Goal: Register for event/course

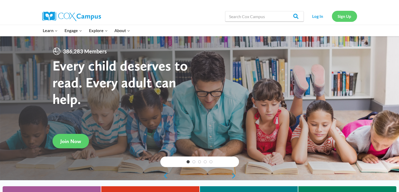
drag, startPoint x: 0, startPoint y: 0, endPoint x: 344, endPoint y: 18, distance: 344.3
click at [344, 18] on link "Sign Up" at bounding box center [344, 16] width 25 height 11
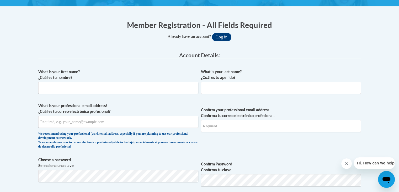
scroll to position [104, 0]
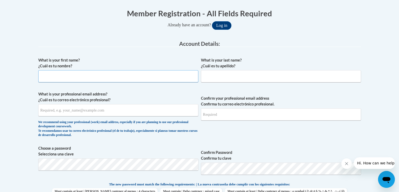
click at [171, 81] on input "What is your first name? ¿Cuál es tu nombre?" at bounding box center [118, 76] width 160 height 12
type input "Jasmine"
click at [285, 79] on input "What is your last name? ¿Cuál es tu apellido?" at bounding box center [281, 76] width 160 height 12
type input "Banuelos"
click at [140, 112] on input "What is your professional email address? ¿Cuál es tu correo electrónico profesi…" at bounding box center [118, 110] width 160 height 12
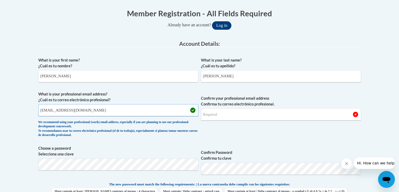
type input "jas2215242@maricopa.edu"
click at [226, 117] on input "Confirm your professional email address Confirma tu correo electrónico profesio…" at bounding box center [281, 114] width 160 height 12
type input "jas2215242@maricopa.edu"
click at [212, 21] on button "Log in" at bounding box center [221, 25] width 19 height 8
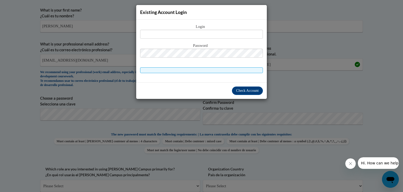
click at [159, 111] on div "Existing Account Login Login Password" at bounding box center [201, 96] width 403 height 192
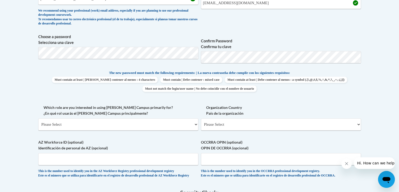
scroll to position [223, 0]
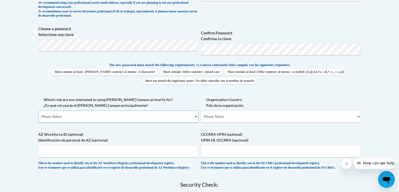
click at [119, 112] on select "Please Select College/University | Colegio/Universidad Community/Nonprofit Part…" at bounding box center [118, 116] width 160 height 12
select select "5a18ea06-2b54-4451-96f2-d152daf9eac5"
click at [38, 110] on select "Please Select College/University | Colegio/Universidad Community/Nonprofit Part…" at bounding box center [118, 116] width 160 height 12
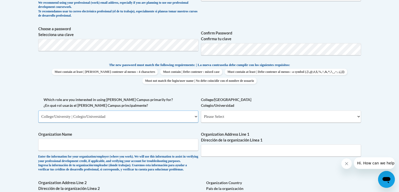
click at [117, 117] on select "Please Select College/University | Colegio/Universidad Community/Nonprofit Part…" at bounding box center [118, 116] width 160 height 12
click at [214, 118] on select "Please Select College/University Staff | Empleado universitario College/Univers…" at bounding box center [281, 116] width 160 height 12
select select "99b32b07-cffc-426c-8bf6-0cd77760d84b"
click at [201, 110] on select "Please Select College/University Staff | Empleado universitario College/Univers…" at bounding box center [281, 116] width 160 height 12
click at [153, 147] on input "Organization Name" at bounding box center [118, 144] width 160 height 12
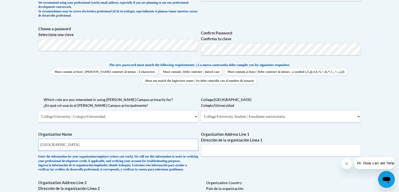
type input "Glendale Community College"
click at [220, 152] on input "Organization Address Line 1 Dirección de la organización Línea 1" at bounding box center [281, 150] width 160 height 12
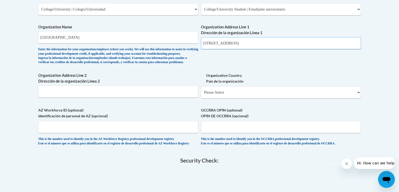
scroll to position [332, 0]
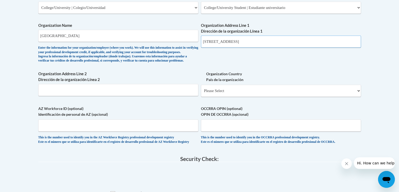
type input "6000 w olive Ave Glendale AZ 85302"
click at [214, 97] on select "Please Select United States | Estados Unidos Outside of the United States | Fue…" at bounding box center [281, 91] width 160 height 12
select select "ad49bcad-a171-4b2e-b99c-48b446064914"
click at [201, 93] on select "Please Select United States | Estados Unidos Outside of the United States | Fue…" at bounding box center [281, 91] width 160 height 12
select select
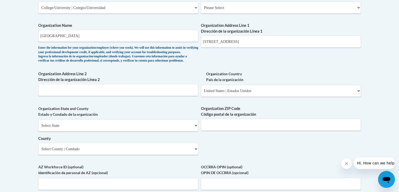
click at [159, 141] on div "Select State Alabama Alaska Arizona Arkansas California Colorado Connecticut De…" at bounding box center [118, 136] width 160 height 35
click at [151, 131] on select "Select State Alabama Alaska Arizona Arkansas California Colorado Connecticut De…" at bounding box center [118, 125] width 160 height 12
select select "Arizona"
click at [38, 128] on select "Select State Alabama Alaska Arizona Arkansas California Colorado Connecticut De…" at bounding box center [118, 125] width 160 height 12
click at [222, 131] on input "Organization ZIP Code Código postal de la organización" at bounding box center [281, 124] width 160 height 12
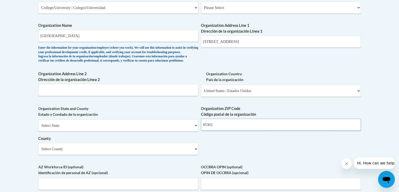
type input "85302"
click at [130, 155] on select "Select County Apache Cochise Coconino Gila Graham Greenlee La Paz Maricopa Moha…" at bounding box center [118, 149] width 160 height 12
select select "Maricopa"
click at [38, 151] on select "Select County Apache Cochise Coconino Gila Graham Greenlee La Paz Maricopa Moha…" at bounding box center [118, 149] width 160 height 12
click at [204, 148] on div "What is your first name? ¿Cuál es tu nombre? Jasmine What is your last name? ¿C…" at bounding box center [199, 17] width 323 height 381
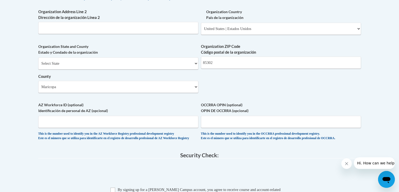
scroll to position [416, 0]
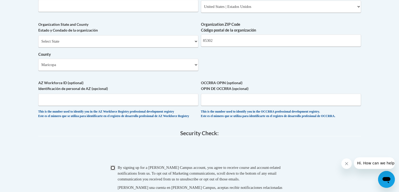
click at [112, 170] on input "Checkbox" at bounding box center [113, 167] width 5 height 5
checkbox input "true"
click at [121, 155] on span "0cAFcWeA4FrFIlbix7GGAuehaC8wv3GKFLkQRKnzTSzXZXKKS_f0iX1s1e2VbAARvua16hzGOp2mMF2…" at bounding box center [199, 151] width 323 height 20
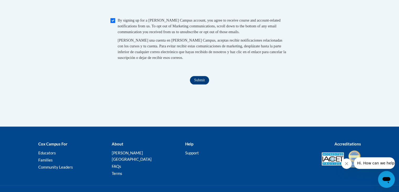
scroll to position [584, 0]
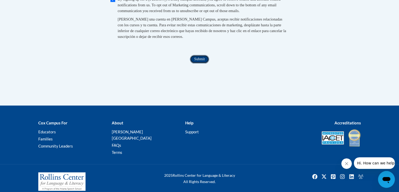
click at [203, 63] on input "Submit" at bounding box center [199, 59] width 19 height 8
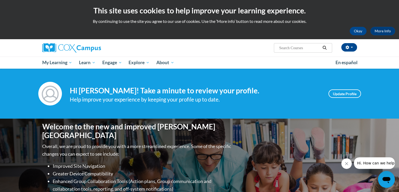
click at [290, 46] on input "Search..." at bounding box center [300, 48] width 42 height 6
click at [289, 47] on input "Search..." at bounding box center [300, 48] width 42 height 6
type input "gaDOE [MEDICAL_DATA] Video Series"
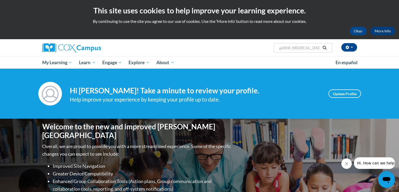
click at [328, 45] on button "Search" at bounding box center [325, 48] width 8 height 6
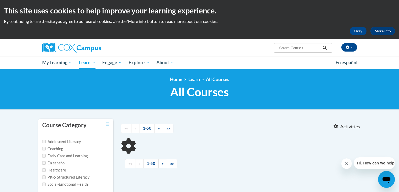
type input "gaDOE [MEDICAL_DATA] Video Series"
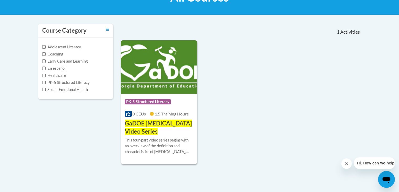
scroll to position [105, 0]
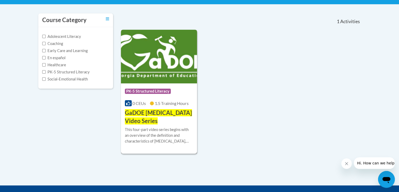
click at [165, 119] on h3 "GaDOE [MEDICAL_DATA] Video Series" at bounding box center [159, 117] width 69 height 16
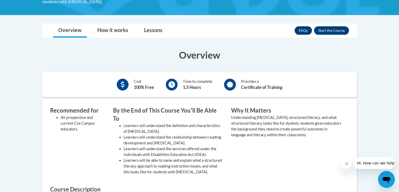
scroll to position [147, 0]
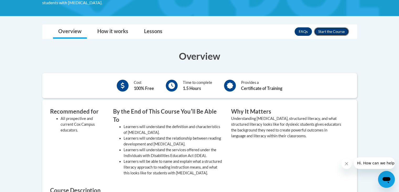
click at [327, 27] on button "Enroll" at bounding box center [331, 31] width 35 height 8
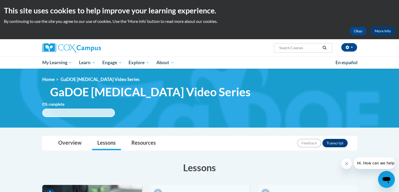
click at [277, 168] on h3 "Lessons" at bounding box center [199, 167] width 315 height 13
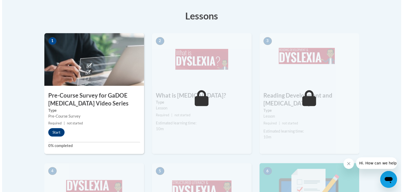
scroll to position [158, 0]
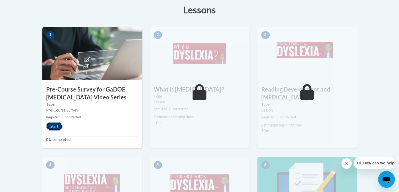
click at [57, 123] on button "Start" at bounding box center [54, 126] width 16 height 8
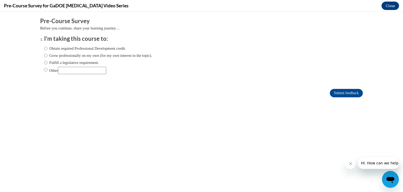
scroll to position [0, 0]
click at [58, 47] on label "Obtain required Professional Development credit." at bounding box center [85, 48] width 82 height 6
click at [48, 47] on input "Obtain required Professional Development credit." at bounding box center [45, 48] width 3 height 6
radio input "true"
click at [48, 72] on label "Other" at bounding box center [75, 70] width 62 height 7
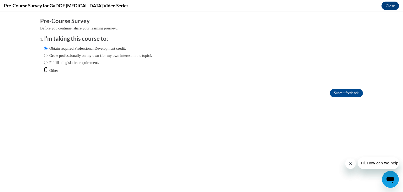
click at [48, 72] on input "Other" at bounding box center [45, 70] width 3 height 6
radio input "true"
click at [70, 69] on input "Other" at bounding box center [82, 70] width 48 height 7
click at [64, 48] on label "Obtain required Professional Development credit." at bounding box center [85, 48] width 82 height 6
click at [48, 48] on input "Obtain required Professional Development credit." at bounding box center [45, 48] width 3 height 6
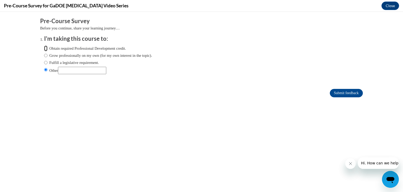
radio input "true"
click at [331, 92] on input "Submit feedback" at bounding box center [346, 93] width 33 height 8
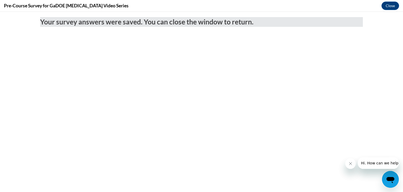
click at [352, 167] on button "Close message from company" at bounding box center [350, 163] width 11 height 11
click at [347, 167] on button "Close message from company" at bounding box center [350, 163] width 11 height 11
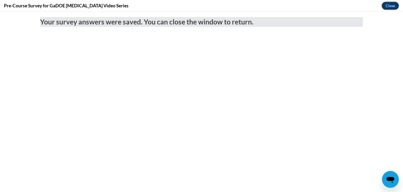
click at [393, 4] on button "Close" at bounding box center [391, 6] width 18 height 8
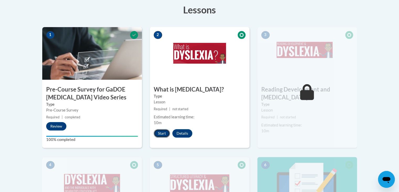
click at [163, 129] on button "Start" at bounding box center [162, 133] width 16 height 8
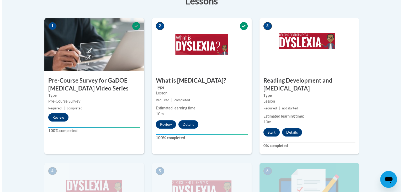
scroll to position [168, 0]
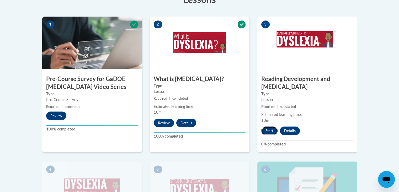
click at [270, 126] on button "Start" at bounding box center [270, 130] width 16 height 8
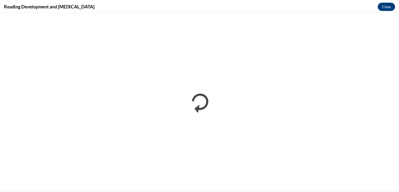
scroll to position [0, 0]
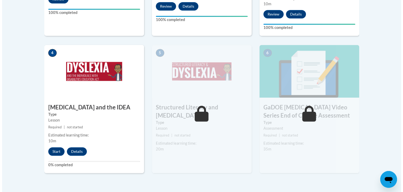
scroll to position [294, 0]
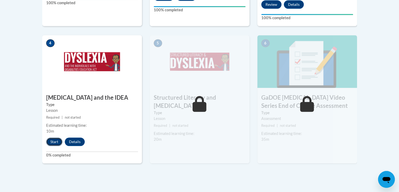
drag, startPoint x: 55, startPoint y: 130, endPoint x: 50, endPoint y: 134, distance: 6.1
click at [50, 137] on button "Start" at bounding box center [54, 141] width 16 height 8
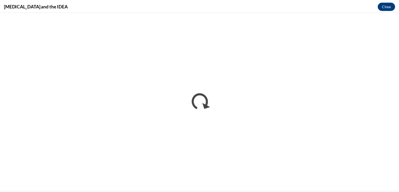
scroll to position [0, 0]
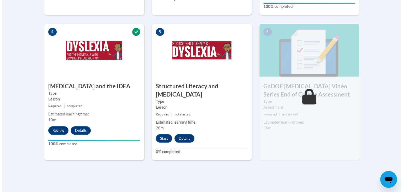
scroll to position [315, 0]
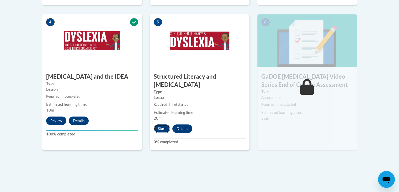
click at [164, 124] on button "Start" at bounding box center [162, 128] width 16 height 8
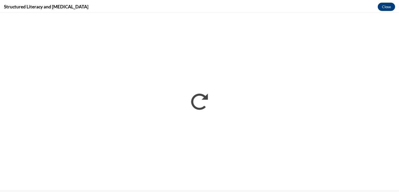
scroll to position [0, 0]
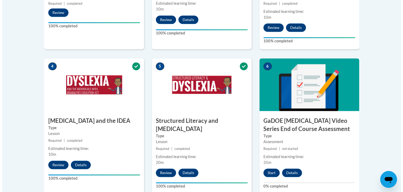
scroll to position [291, 0]
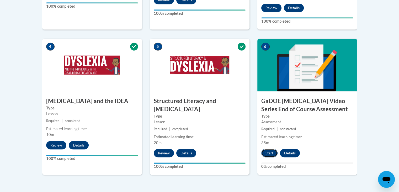
click at [269, 149] on button "Start" at bounding box center [270, 153] width 16 height 8
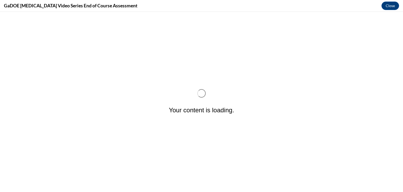
scroll to position [0, 0]
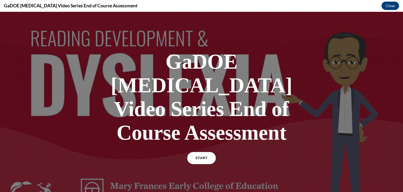
click at [201, 156] on span "START" at bounding box center [202, 158] width 12 height 4
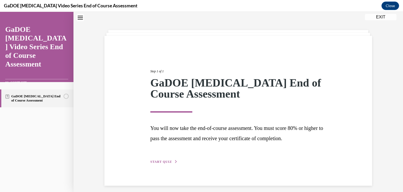
scroll to position [20, 0]
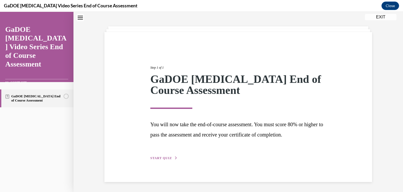
click at [170, 159] on button "START QUIZ" at bounding box center [163, 157] width 27 height 5
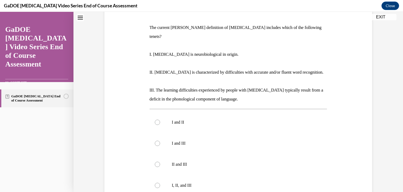
scroll to position [78, 0]
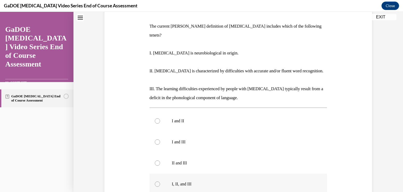
click at [204, 173] on label "I, II, and III" at bounding box center [239, 183] width 178 height 21
click at [160, 181] on input "I, II, and III" at bounding box center [157, 183] width 5 height 5
radio input "true"
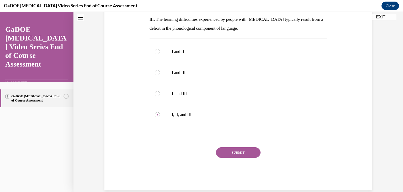
click at [239, 147] on button "SUBMIT" at bounding box center [238, 152] width 45 height 11
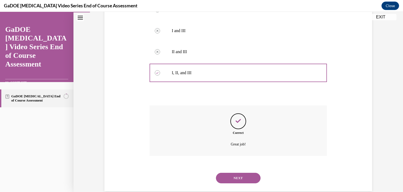
scroll to position [190, 0]
click at [240, 172] on button "NEXT" at bounding box center [238, 177] width 45 height 11
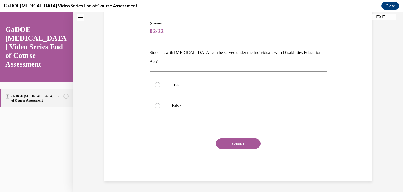
scroll to position [43, 0]
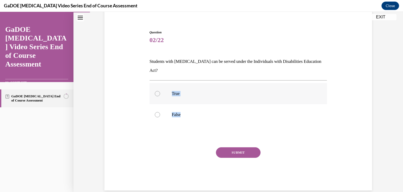
drag, startPoint x: 240, startPoint y: 165, endPoint x: 159, endPoint y: 87, distance: 112.6
click at [159, 87] on div "Question 02/22 Students with [MEDICAL_DATA] can be served under the Individuals…" at bounding box center [239, 110] width 178 height 160
click at [159, 87] on label "True" at bounding box center [239, 93] width 178 height 21
click at [159, 91] on input "True" at bounding box center [157, 93] width 5 height 5
radio input "true"
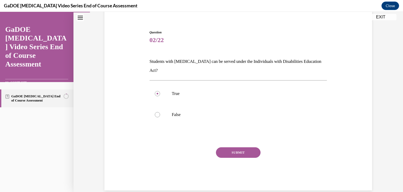
click at [233, 147] on button "SUBMIT" at bounding box center [238, 152] width 45 height 11
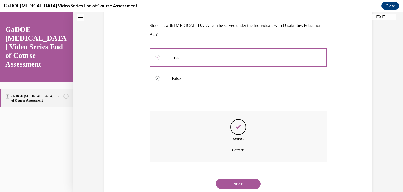
scroll to position [85, 0]
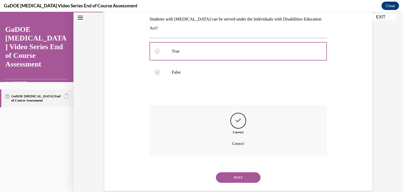
click at [243, 172] on button "NEXT" at bounding box center [238, 177] width 45 height 11
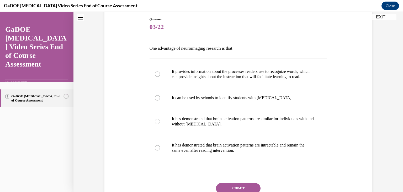
scroll to position [56, 0]
click at [238, 126] on p "It has demonstrated that brain activation patterns are similar for individuals …" at bounding box center [243, 121] width 142 height 11
click at [160, 124] on input "It has demonstrated that brain activation patterns are similar for individuals …" at bounding box center [157, 120] width 5 height 5
radio input "true"
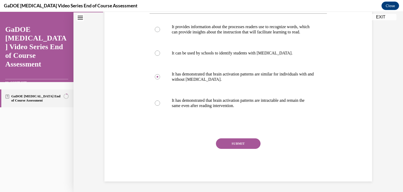
click at [247, 149] on button "SUBMIT" at bounding box center [238, 143] width 45 height 11
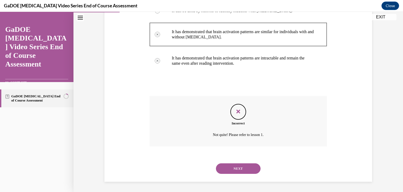
scroll to position [148, 0]
click at [251, 173] on button "NEXT" at bounding box center [238, 168] width 45 height 11
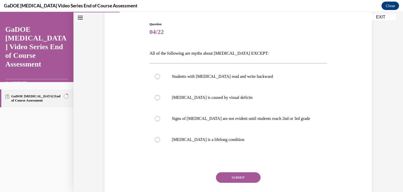
scroll to position [56, 0]
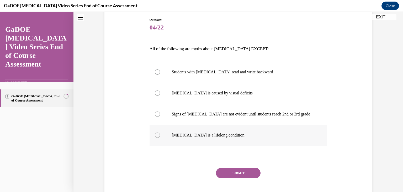
click at [219, 138] on label "Dyslexia is a lifelong condition" at bounding box center [239, 134] width 178 height 21
click at [160, 138] on input "Dyslexia is a lifelong condition" at bounding box center [157, 134] width 5 height 5
radio input "true"
click at [241, 174] on button "SUBMIT" at bounding box center [238, 173] width 45 height 11
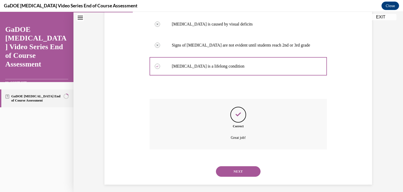
scroll to position [127, 0]
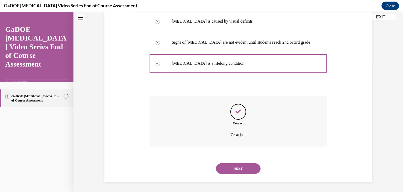
click at [246, 170] on button "NEXT" at bounding box center [238, 168] width 45 height 11
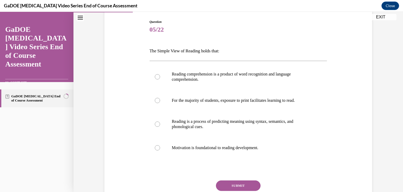
scroll to position [56, 0]
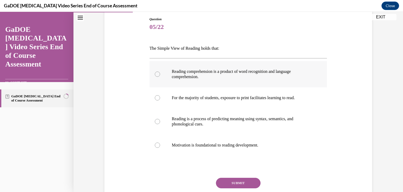
click at [253, 75] on p "Reading comprehension is a product of word recognition and language comprehensi…" at bounding box center [243, 74] width 142 height 11
click at [160, 75] on input "Reading comprehension is a product of word recognition and language comprehensi…" at bounding box center [157, 73] width 5 height 5
radio input "true"
click at [251, 179] on button "SUBMIT" at bounding box center [238, 183] width 45 height 11
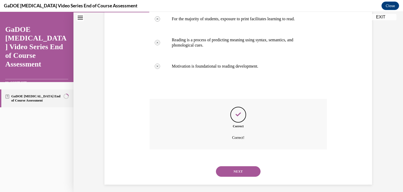
scroll to position [138, 0]
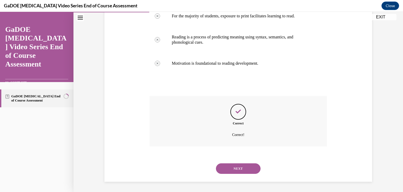
click at [250, 170] on button "NEXT" at bounding box center [238, 168] width 45 height 11
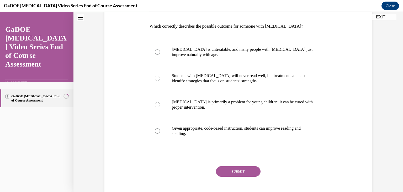
scroll to position [79, 0]
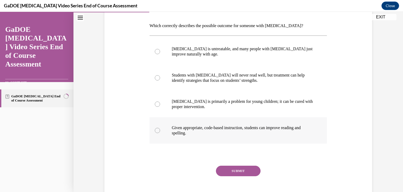
click at [296, 137] on label "Given appropriate, code-based instruction, students can improve reading and spe…" at bounding box center [239, 130] width 178 height 26
click at [160, 133] on input "Given appropriate, code-based instruction, students can improve reading and spe…" at bounding box center [157, 130] width 5 height 5
radio input "true"
click at [246, 170] on button "SUBMIT" at bounding box center [238, 170] width 45 height 11
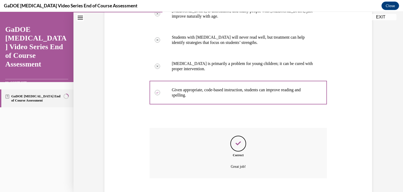
scroll to position [148, 0]
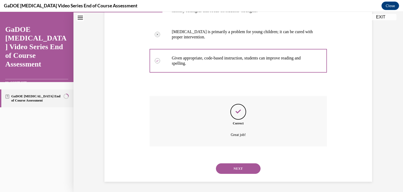
click at [245, 172] on button "NEXT" at bounding box center [238, 168] width 45 height 11
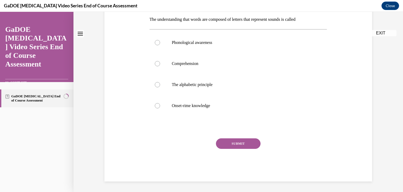
scroll to position [0, 0]
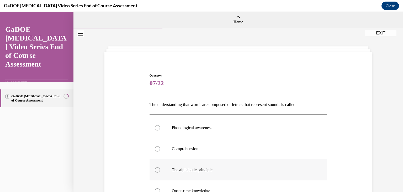
click at [211, 172] on p "The alphabetic principle" at bounding box center [243, 169] width 142 height 5
click at [160, 172] on input "The alphabetic principle" at bounding box center [157, 169] width 5 height 5
radio input "true"
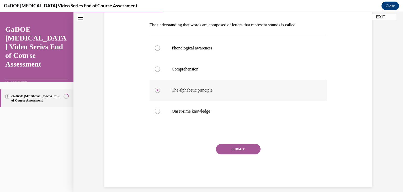
scroll to position [85, 0]
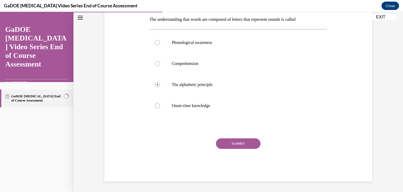
click at [262, 150] on div "SUBMIT" at bounding box center [239, 151] width 178 height 26
click at [253, 141] on button "SUBMIT" at bounding box center [238, 143] width 45 height 11
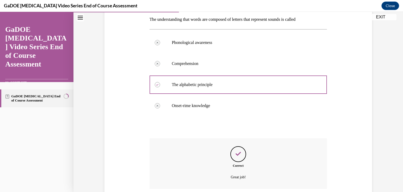
scroll to position [127, 0]
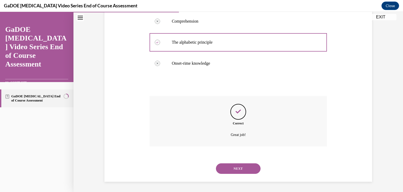
click at [245, 168] on button "NEXT" at bounding box center [238, 168] width 45 height 11
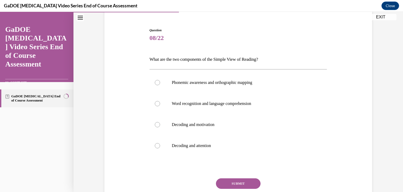
scroll to position [45, 0]
click at [242, 104] on p "Word recognition and language comprehension" at bounding box center [243, 103] width 142 height 5
click at [160, 104] on input "Word recognition and language comprehension" at bounding box center [157, 103] width 5 height 5
radio input "true"
click at [251, 183] on button "SUBMIT" at bounding box center [238, 183] width 45 height 11
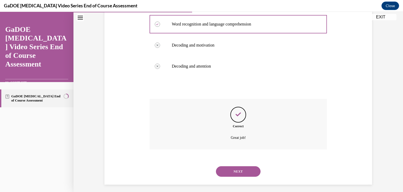
scroll to position [127, 0]
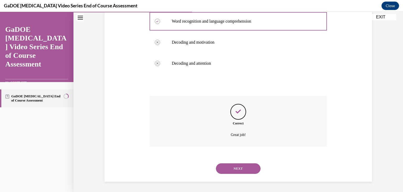
click at [246, 168] on button "NEXT" at bounding box center [238, 168] width 45 height 11
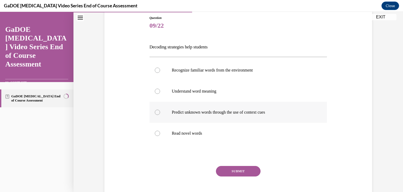
scroll to position [59, 0]
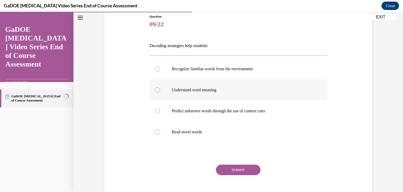
click at [212, 95] on label "Understand word meaning" at bounding box center [239, 89] width 178 height 21
click at [160, 92] on input "Understand word meaning" at bounding box center [157, 89] width 5 height 5
radio input "true"
click at [243, 108] on p "Predict unknown words through the use of context cues" at bounding box center [243, 110] width 142 height 5
click at [160, 108] on input "Predict unknown words through the use of context cues" at bounding box center [157, 110] width 5 height 5
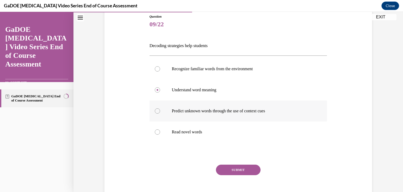
radio input "true"
click at [240, 73] on label "Recognize familiar words from the environment" at bounding box center [239, 68] width 178 height 21
click at [160, 71] on input "Recognize familiar words from the environment" at bounding box center [157, 68] width 5 height 5
radio input "true"
click at [243, 169] on button "SUBMIT" at bounding box center [238, 169] width 45 height 11
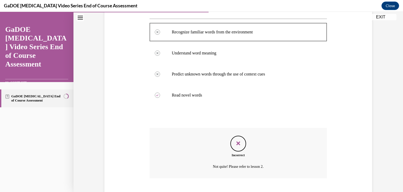
scroll to position [127, 0]
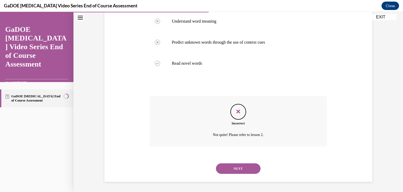
click at [238, 164] on button "NEXT" at bounding box center [238, 168] width 45 height 11
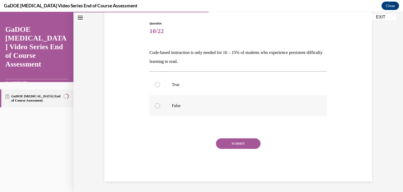
click at [160, 109] on label "False" at bounding box center [239, 105] width 178 height 21
click at [160, 108] on input "False" at bounding box center [157, 105] width 5 height 5
radio input "true"
click at [223, 141] on button "SUBMIT" at bounding box center [238, 143] width 45 height 11
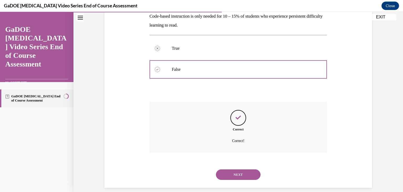
scroll to position [95, 0]
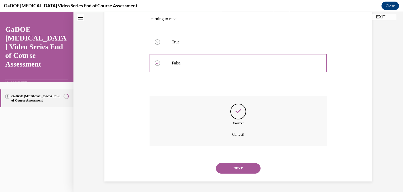
click at [238, 164] on button "NEXT" at bounding box center [238, 168] width 45 height 11
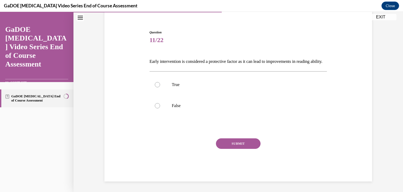
scroll to position [52, 0]
click at [199, 93] on label "True" at bounding box center [239, 84] width 178 height 21
click at [160, 87] on input "True" at bounding box center [157, 84] width 5 height 5
radio input "true"
click at [227, 142] on button "SUBMIT" at bounding box center [238, 143] width 45 height 11
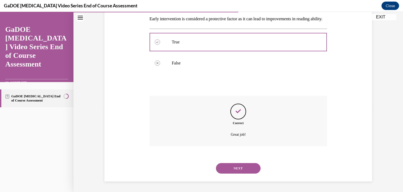
scroll to position [95, 0]
click at [237, 167] on button "NEXT" at bounding box center [238, 168] width 45 height 11
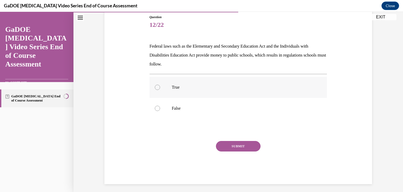
click at [181, 87] on p "True" at bounding box center [243, 87] width 142 height 5
click at [160, 87] on input "True" at bounding box center [157, 87] width 5 height 5
radio input "true"
click at [225, 145] on button "SUBMIT" at bounding box center [238, 146] width 45 height 11
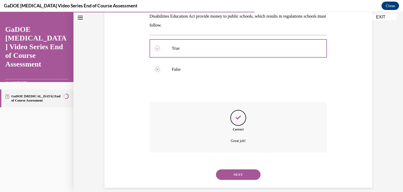
scroll to position [103, 0]
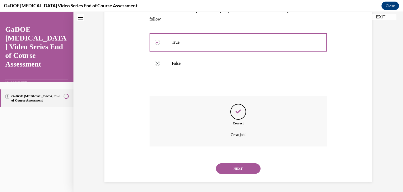
click at [236, 168] on button "NEXT" at bounding box center [238, 168] width 45 height 11
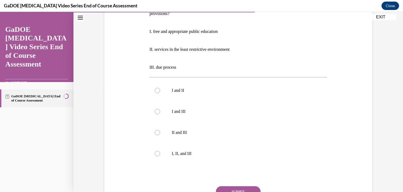
scroll to position [103, 0]
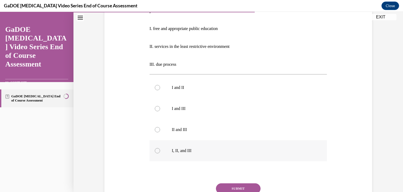
click at [170, 154] on label "I, II, and III" at bounding box center [239, 150] width 178 height 21
click at [160, 153] on input "I, II, and III" at bounding box center [157, 150] width 5 height 5
radio input "true"
click at [227, 188] on button "SUBMIT" at bounding box center [238, 188] width 45 height 11
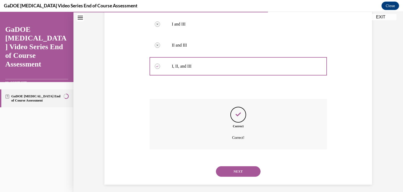
scroll to position [190, 0]
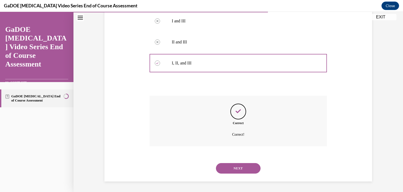
click at [236, 167] on button "NEXT" at bounding box center [238, 168] width 45 height 11
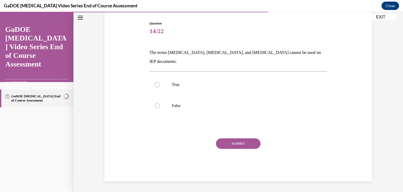
scroll to position [43, 0]
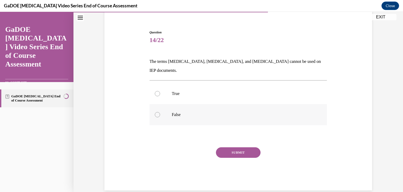
click at [170, 109] on label "False" at bounding box center [239, 114] width 178 height 21
click at [160, 112] on input "False" at bounding box center [157, 114] width 5 height 5
radio input "true"
click at [221, 147] on button "SUBMIT" at bounding box center [238, 152] width 45 height 11
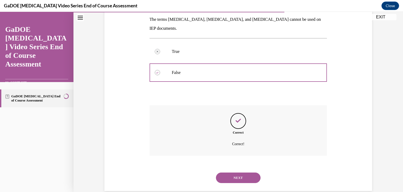
scroll to position [85, 0]
click at [230, 172] on button "NEXT" at bounding box center [238, 177] width 45 height 11
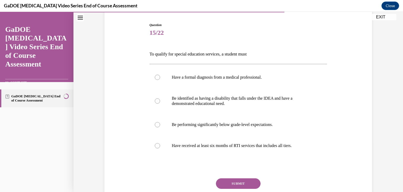
scroll to position [62, 0]
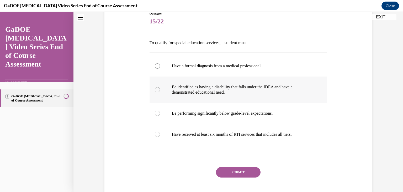
click at [204, 91] on p "Be identified as having a disability that falls under the IDEA and have a demon…" at bounding box center [243, 89] width 142 height 11
click at [160, 91] on input "Be identified as having a disability that falls under the IDEA and have a demon…" at bounding box center [157, 89] width 5 height 5
radio input "true"
click at [227, 169] on button "SUBMIT" at bounding box center [238, 172] width 45 height 11
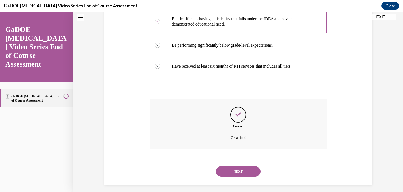
scroll to position [133, 0]
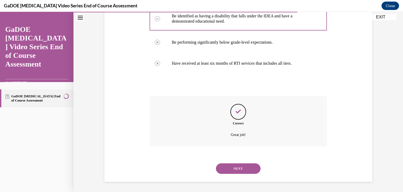
click at [228, 169] on button "NEXT" at bounding box center [238, 168] width 45 height 11
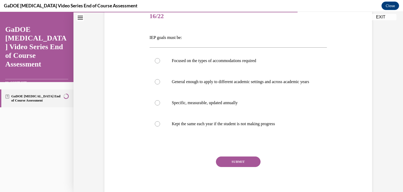
scroll to position [69, 0]
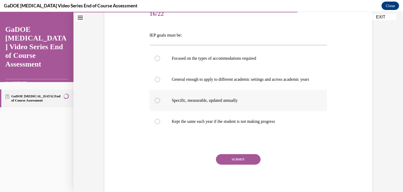
click at [196, 111] on label "Specific, measurable, updated annually" at bounding box center [239, 100] width 178 height 21
click at [160, 103] on input "Specific, measurable, updated annually" at bounding box center [157, 100] width 5 height 5
radio input "true"
click at [228, 163] on button "SUBMIT" at bounding box center [238, 159] width 45 height 11
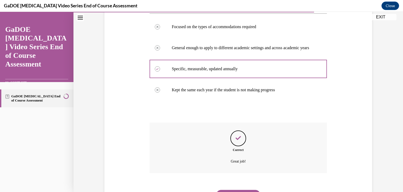
scroll to position [133, 0]
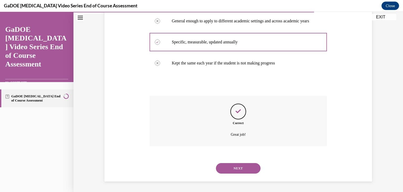
click at [228, 167] on button "NEXT" at bounding box center [238, 168] width 45 height 11
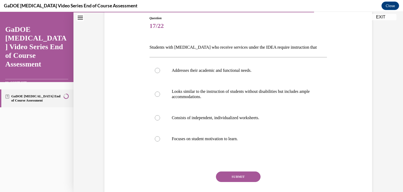
scroll to position [64, 0]
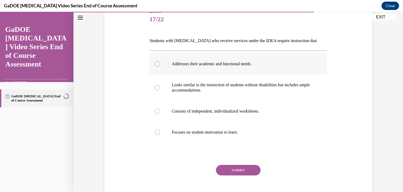
click at [194, 63] on p "Addresses their academic and functional needs." at bounding box center [243, 63] width 142 height 5
click at [160, 63] on input "Addresses their academic and functional needs." at bounding box center [157, 63] width 5 height 5
radio input "true"
click at [228, 165] on button "SUBMIT" at bounding box center [238, 170] width 45 height 11
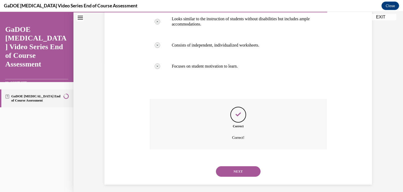
scroll to position [133, 0]
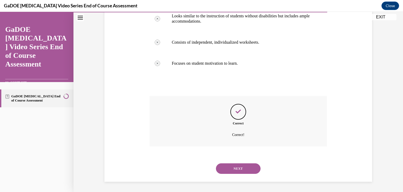
click at [233, 173] on button "NEXT" at bounding box center [238, 168] width 45 height 11
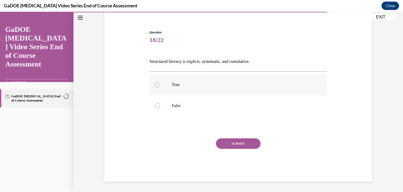
click at [173, 81] on label "True" at bounding box center [239, 84] width 178 height 21
click at [160, 82] on input "True" at bounding box center [157, 84] width 5 height 5
radio input "true"
click at [226, 144] on button "SUBMIT" at bounding box center [238, 143] width 45 height 11
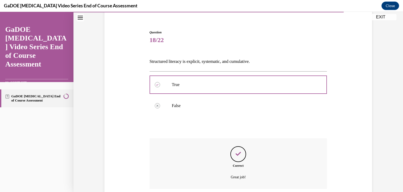
scroll to position [85, 0]
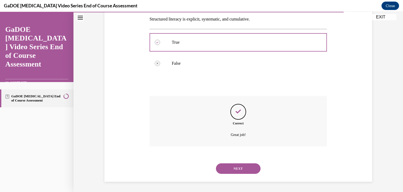
click at [234, 165] on button "NEXT" at bounding box center [238, 168] width 45 height 11
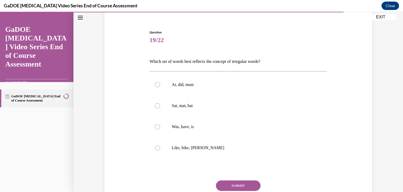
scroll to position [43, 0]
click at [207, 87] on label "At, did, must" at bounding box center [239, 84] width 178 height 21
click at [160, 87] on input "At, did, must" at bounding box center [157, 84] width 5 height 5
radio input "true"
click at [228, 184] on button "SUBMIT" at bounding box center [238, 185] width 45 height 11
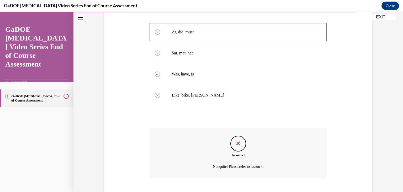
scroll to position [127, 0]
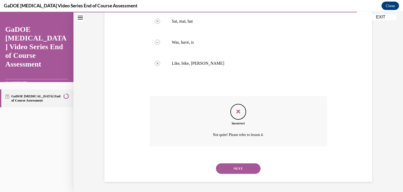
click at [237, 165] on button "NEXT" at bounding box center [238, 168] width 45 height 11
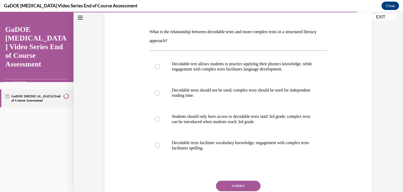
scroll to position [73, 0]
click at [241, 66] on p "Decodable text allows students to practice applying their phonics knowledge, wh…" at bounding box center [243, 66] width 142 height 11
click at [160, 66] on input "Decodable text allows students to practice applying their phonics knowledge, wh…" at bounding box center [157, 66] width 5 height 5
radio input "true"
click at [242, 182] on button "SUBMIT" at bounding box center [238, 185] width 45 height 11
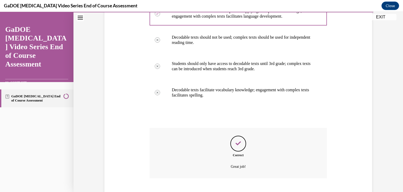
scroll to position [158, 0]
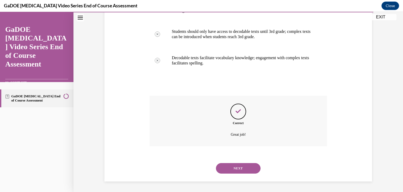
click at [235, 168] on button "NEXT" at bounding box center [238, 168] width 45 height 11
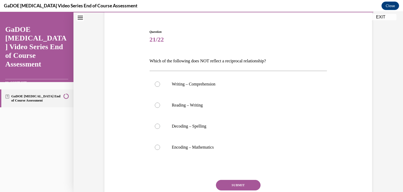
scroll to position [45, 0]
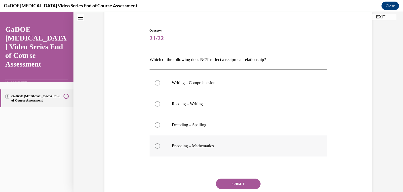
click at [285, 144] on p "Encoding – Mathematics" at bounding box center [243, 145] width 142 height 5
click at [160, 144] on input "Encoding – Mathematics" at bounding box center [157, 145] width 5 height 5
radio input "true"
click at [248, 182] on button "SUBMIT" at bounding box center [238, 183] width 45 height 11
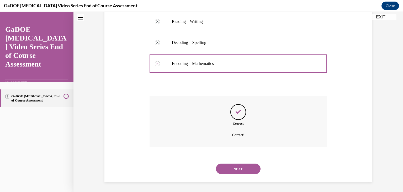
scroll to position [127, 0]
click at [247, 170] on button "NEXT" at bounding box center [238, 168] width 45 height 11
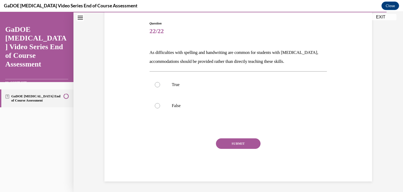
scroll to position [52, 0]
click at [243, 105] on p "False" at bounding box center [243, 105] width 142 height 5
click at [160, 105] on input "False" at bounding box center [157, 105] width 5 height 5
radio input "true"
click at [245, 145] on button "SUBMIT" at bounding box center [238, 143] width 45 height 11
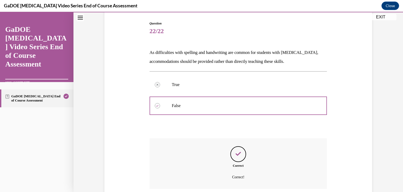
scroll to position [95, 0]
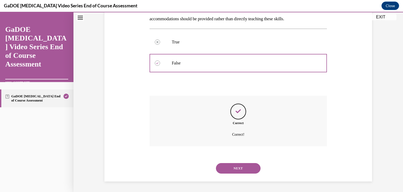
click at [251, 164] on button "NEXT" at bounding box center [238, 168] width 45 height 11
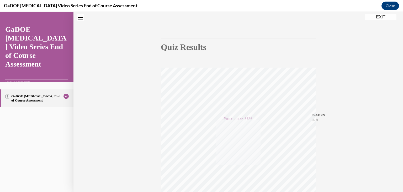
scroll to position [89, 0]
click at [381, 21] on div "Quiz Results PASSING 80% Your score 86% Passed PASSING 80% Your score Your scor…" at bounding box center [239, 65] width 330 height 253
click at [382, 19] on button "EXIT" at bounding box center [381, 17] width 32 height 6
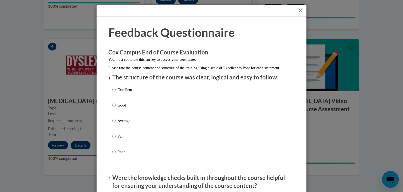
click at [232, 100] on div "Excellent Good Average Fair Poor" at bounding box center [201, 127] width 179 height 86
click at [148, 98] on div "Excellent Good Average Fair Poor" at bounding box center [201, 127] width 179 height 86
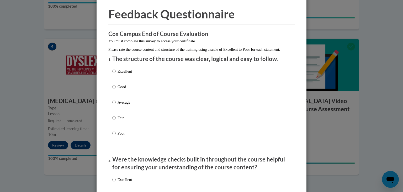
scroll to position [26, 0]
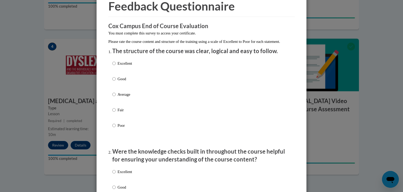
click at [118, 72] on label "Excellent" at bounding box center [122, 67] width 20 height 14
click at [116, 66] on input "Excellent" at bounding box center [113, 63] width 3 height 6
radio input "true"
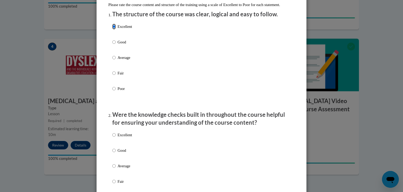
scroll to position [79, 0]
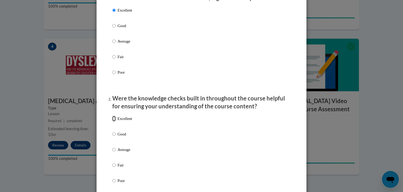
click at [113, 121] on input "Excellent" at bounding box center [113, 119] width 3 height 6
radio input "true"
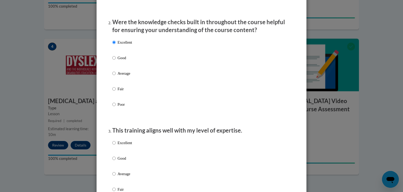
click at [118, 152] on label "Excellent" at bounding box center [122, 147] width 20 height 14
click at [116, 145] on input "Excellent" at bounding box center [113, 143] width 3 height 6
radio input "true"
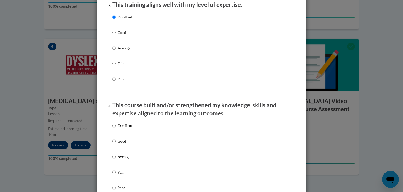
click at [118, 128] on p "Excellent" at bounding box center [125, 126] width 14 height 6
click at [116, 128] on input "Excellent" at bounding box center [113, 126] width 3 height 6
radio input "true"
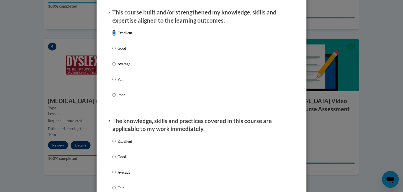
scroll to position [379, 0]
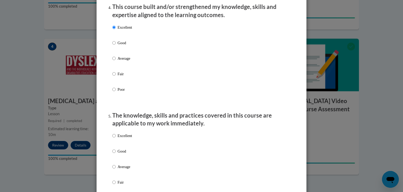
click at [118, 138] on p "Excellent" at bounding box center [125, 136] width 14 height 6
click at [116, 138] on input "Excellent" at bounding box center [113, 136] width 3 height 6
radio input "true"
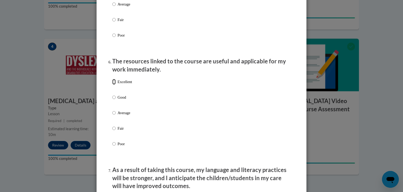
click at [113, 85] on input "Excellent" at bounding box center [113, 82] width 3 height 6
radio input "true"
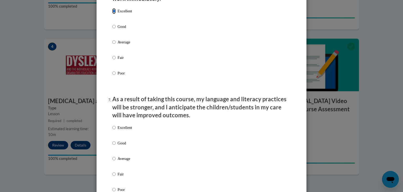
scroll to position [622, 0]
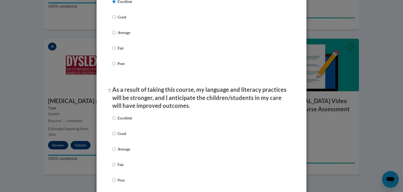
click at [116, 129] on label "Excellent" at bounding box center [122, 122] width 20 height 14
click at [116, 121] on input "Excellent" at bounding box center [113, 118] width 3 height 6
radio input "true"
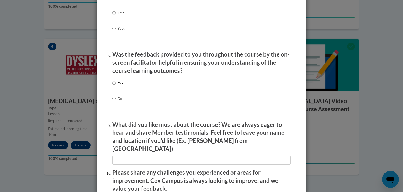
click at [115, 94] on label "Yes" at bounding box center [117, 87] width 11 height 14
click at [115, 86] on input "Yes" at bounding box center [113, 83] width 3 height 6
radio input "true"
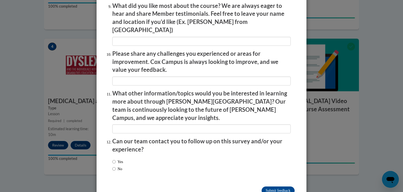
scroll to position [902, 0]
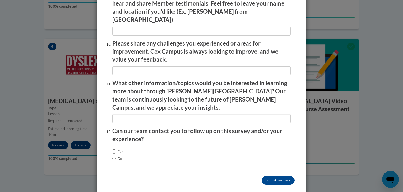
click at [112, 148] on input "Yes" at bounding box center [113, 151] width 3 height 6
radio input "true"
click at [278, 176] on input "Submit feedback" at bounding box center [278, 180] width 33 height 8
